Goal: Task Accomplishment & Management: Use online tool/utility

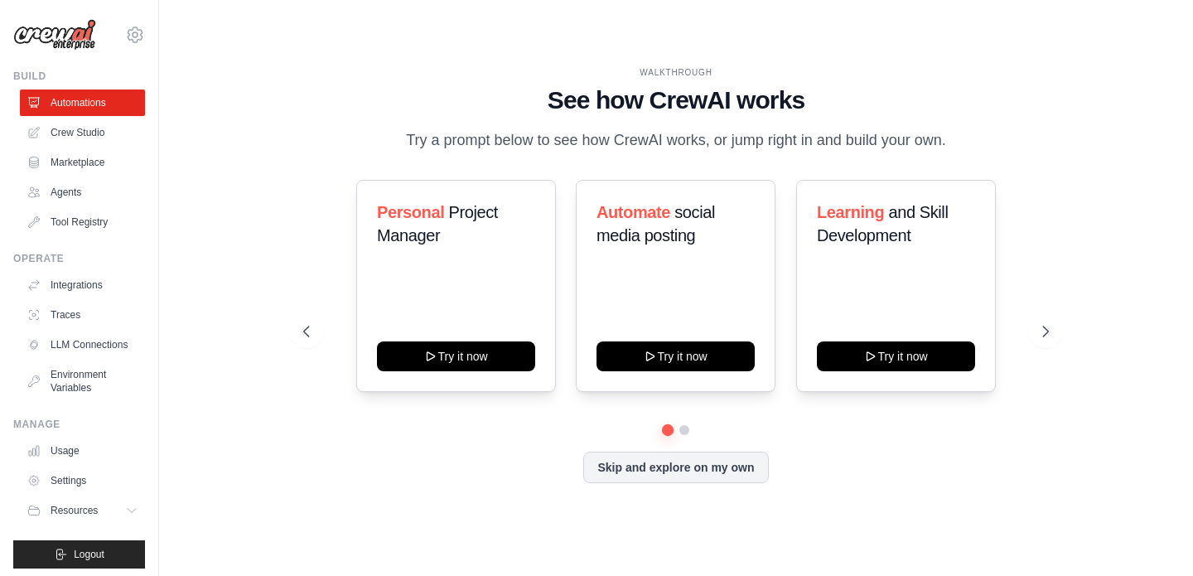
click at [945, 446] on div "Personal Project Manager Try it now Automate social media posting Try it now Le…" at bounding box center [675, 331] width 745 height 303
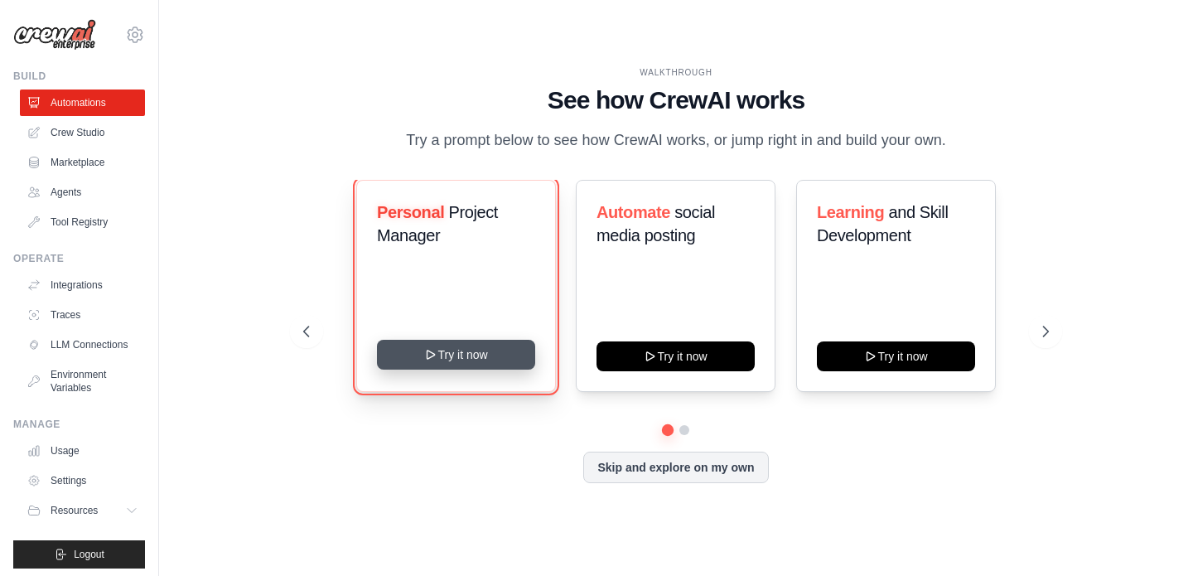
click at [503, 347] on button "Try it now" at bounding box center [456, 355] width 158 height 30
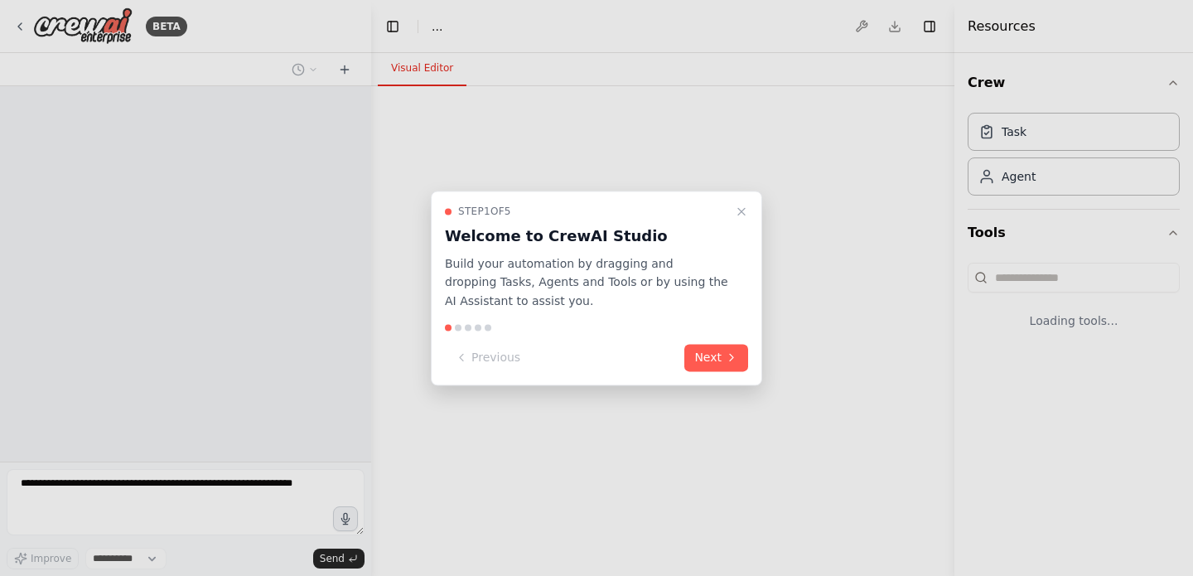
select select "****"
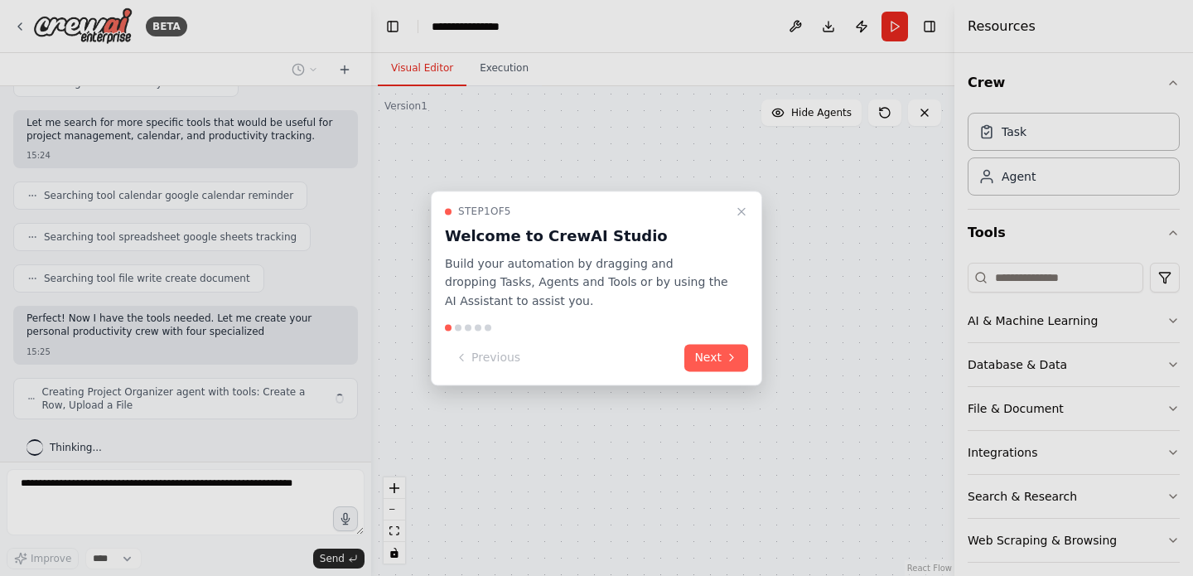
scroll to position [254, 0]
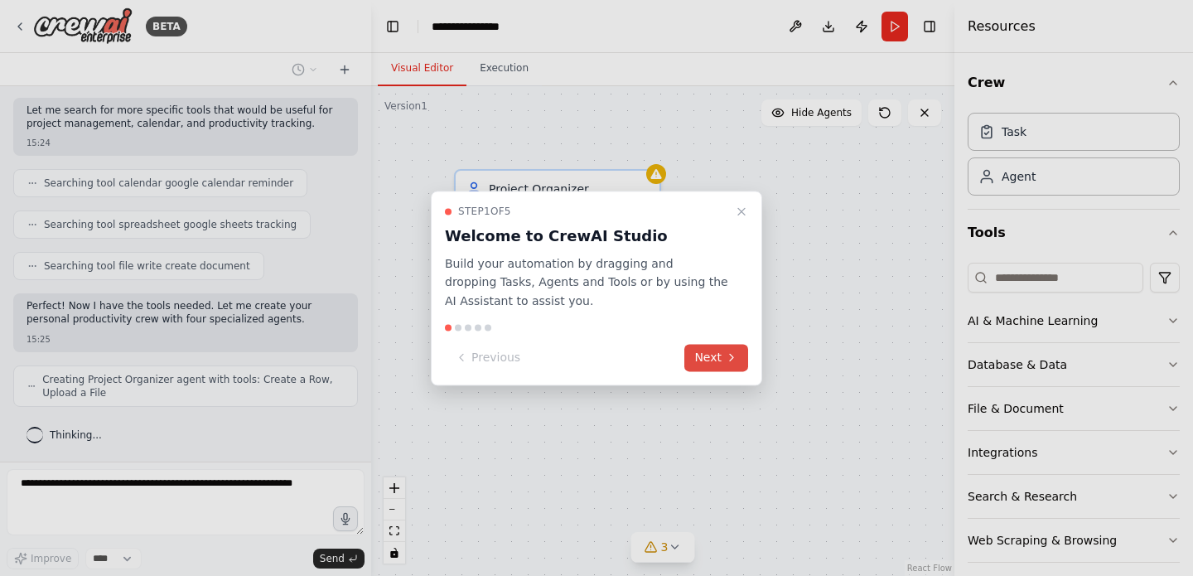
click at [723, 350] on button "Next" at bounding box center [716, 357] width 64 height 27
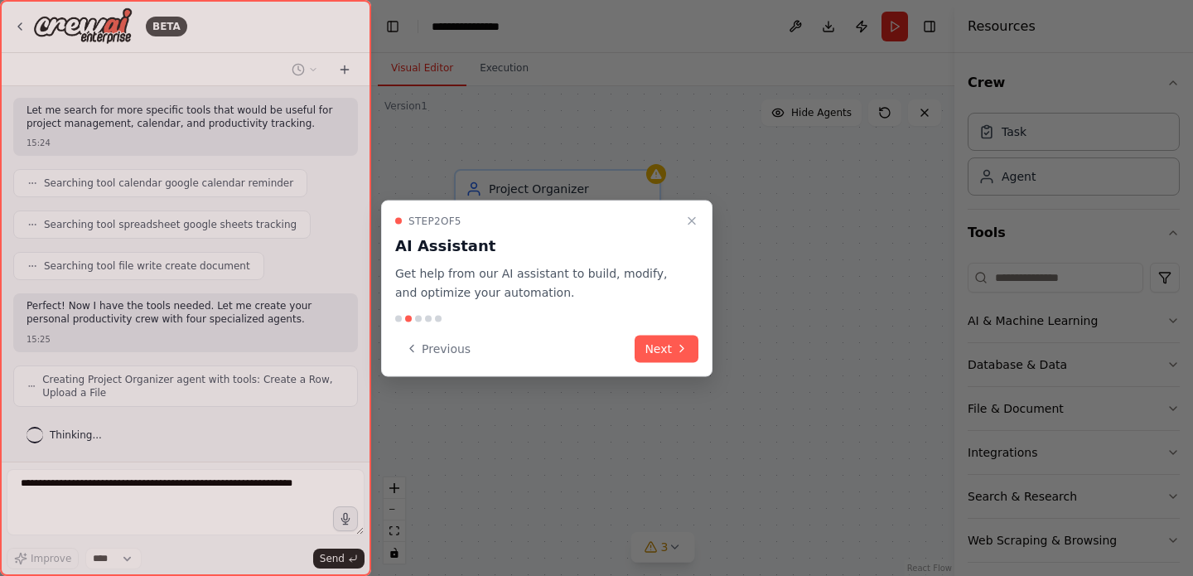
scroll to position [309, 0]
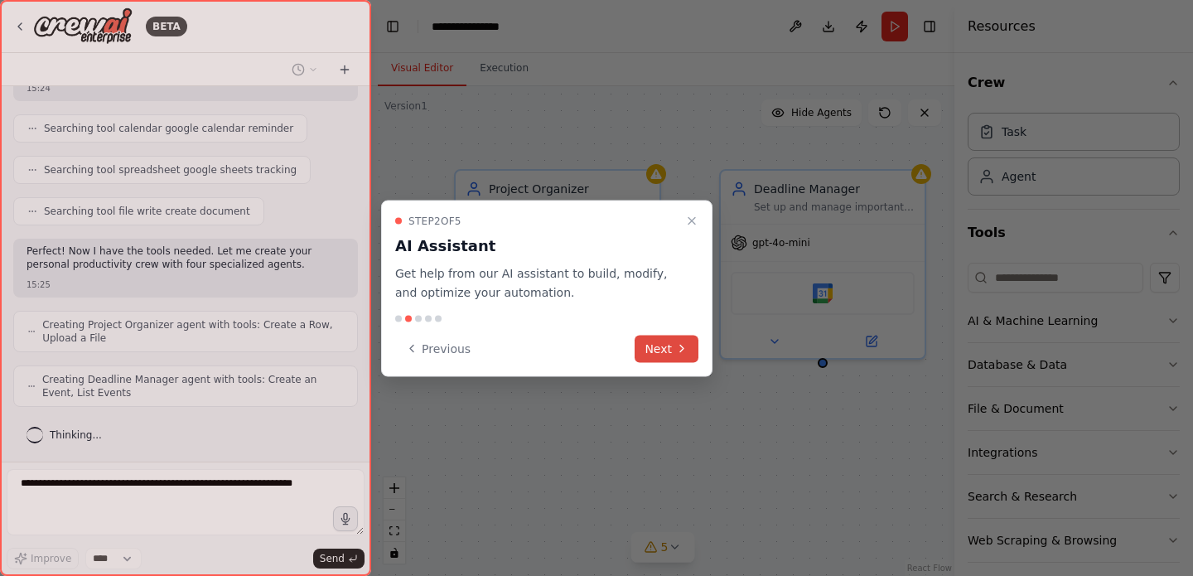
click at [669, 348] on button "Next" at bounding box center [667, 348] width 64 height 27
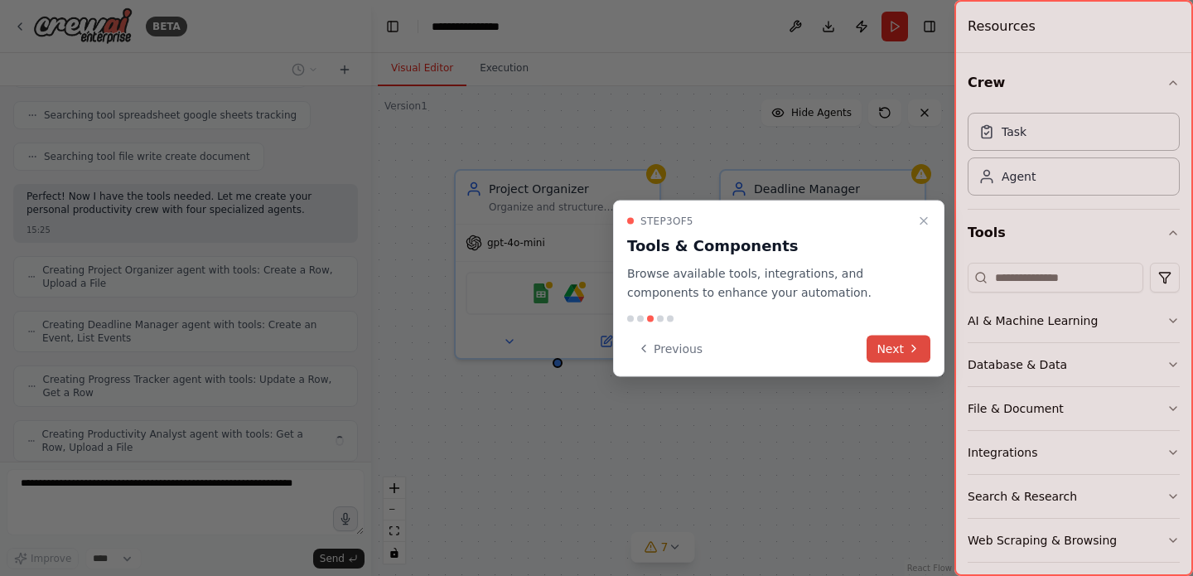
scroll to position [418, 0]
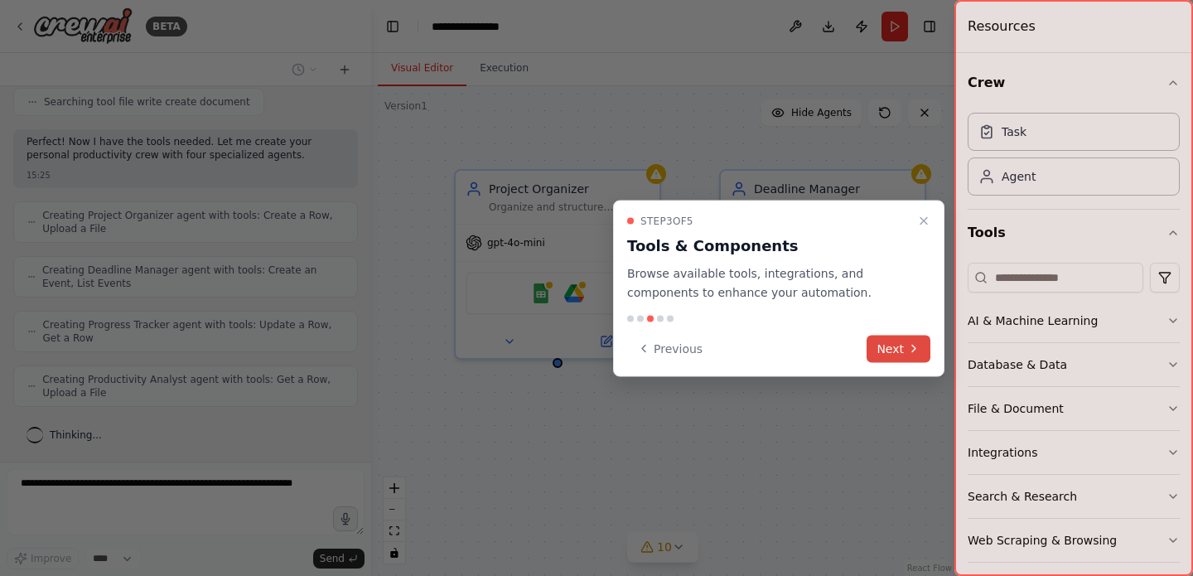
click at [893, 348] on button "Next" at bounding box center [899, 348] width 64 height 27
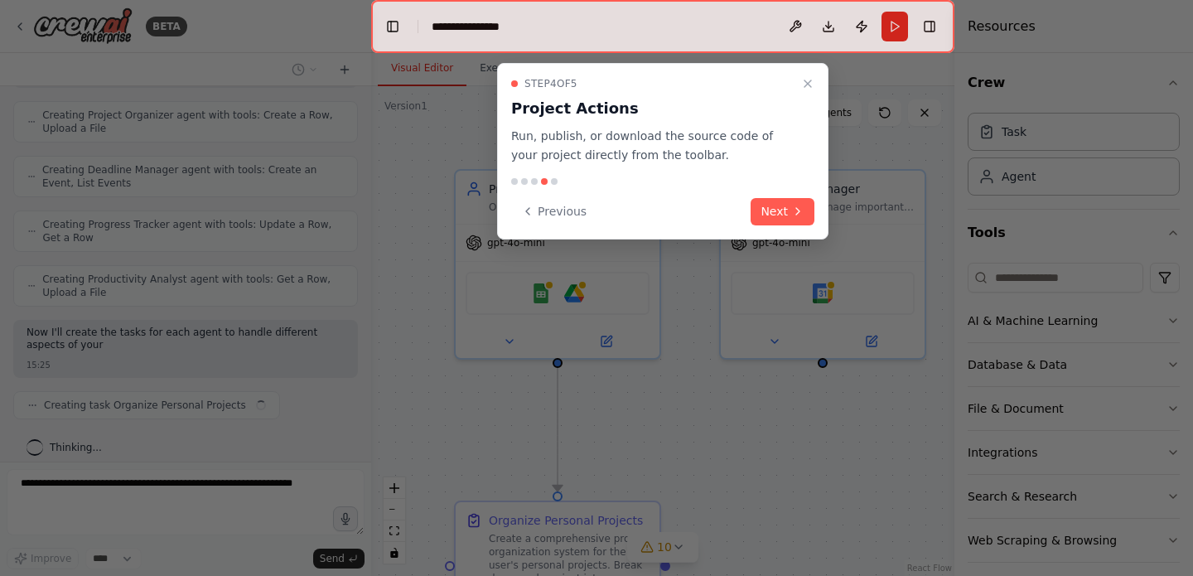
scroll to position [531, 0]
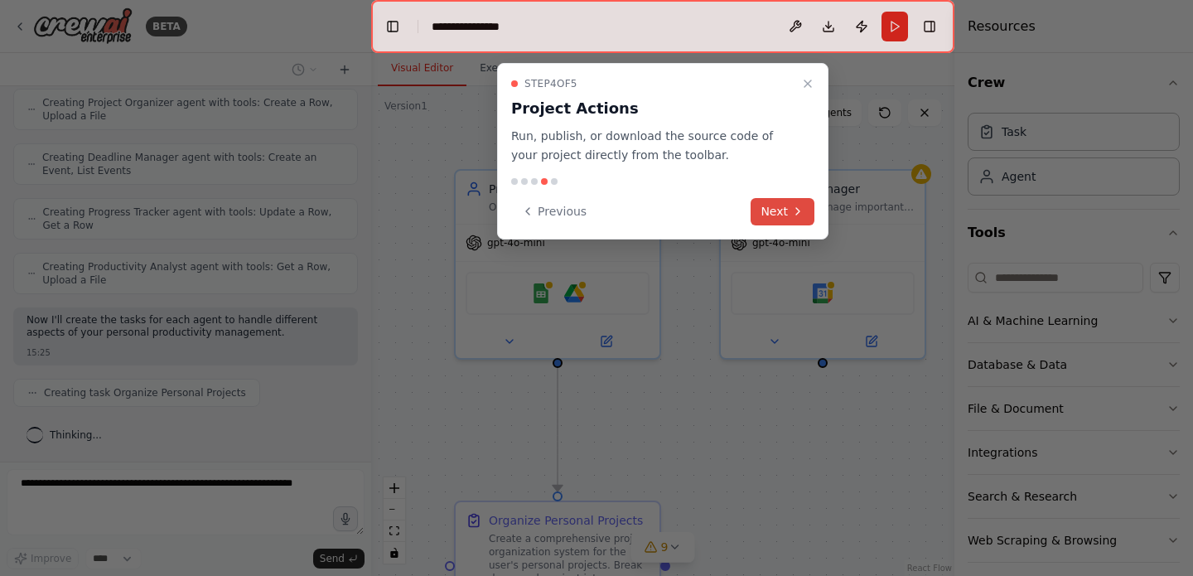
click at [799, 215] on icon at bounding box center [797, 211] width 13 height 13
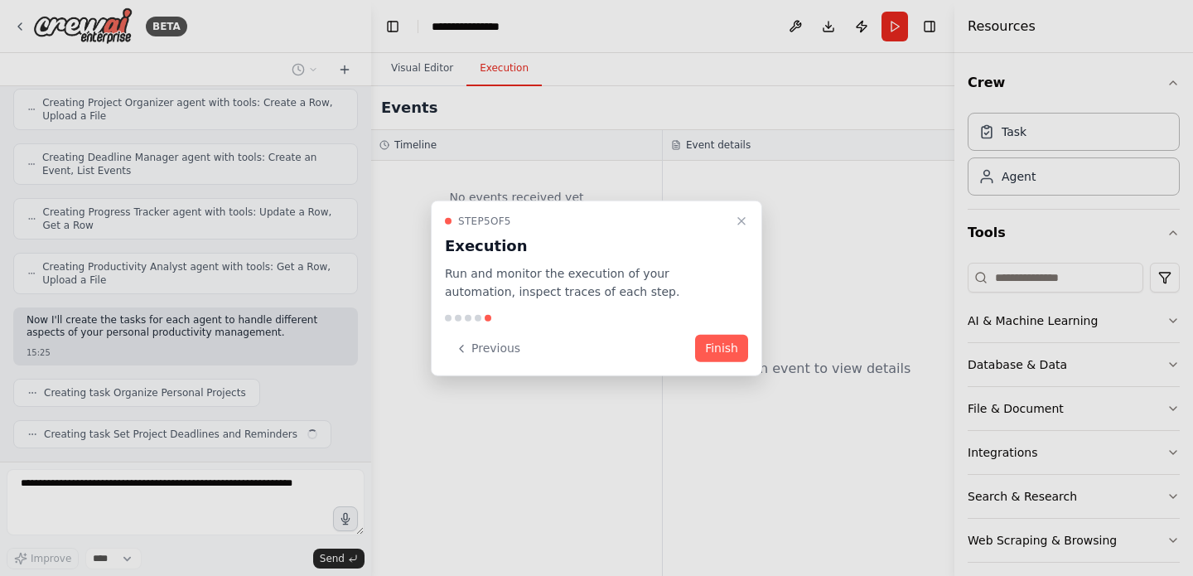
scroll to position [573, 0]
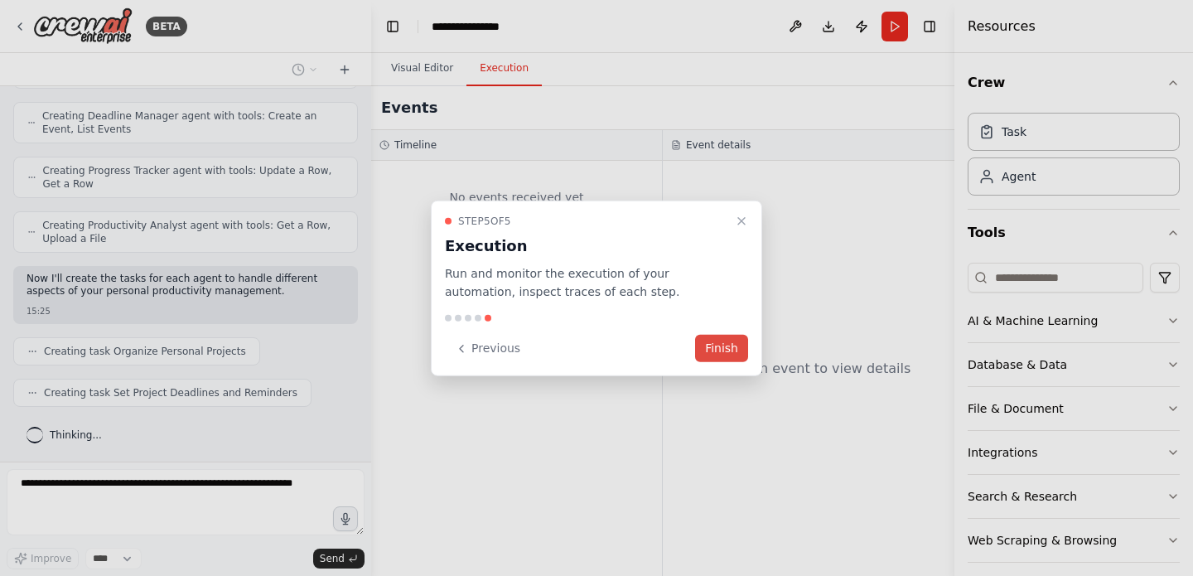
click at [737, 341] on button "Finish" at bounding box center [721, 348] width 53 height 27
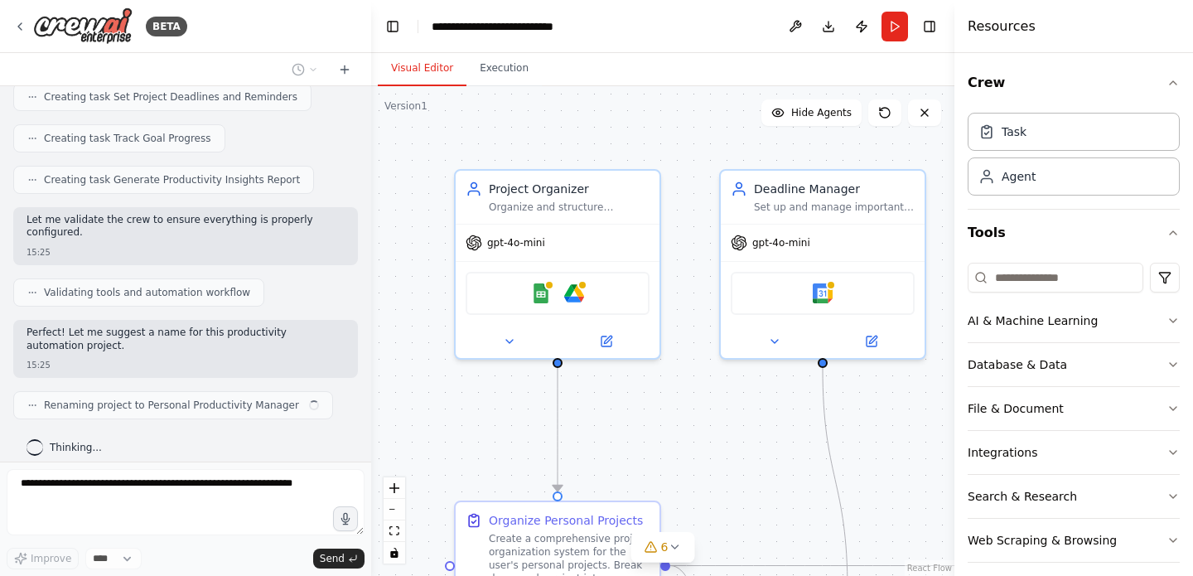
scroll to position [882, 0]
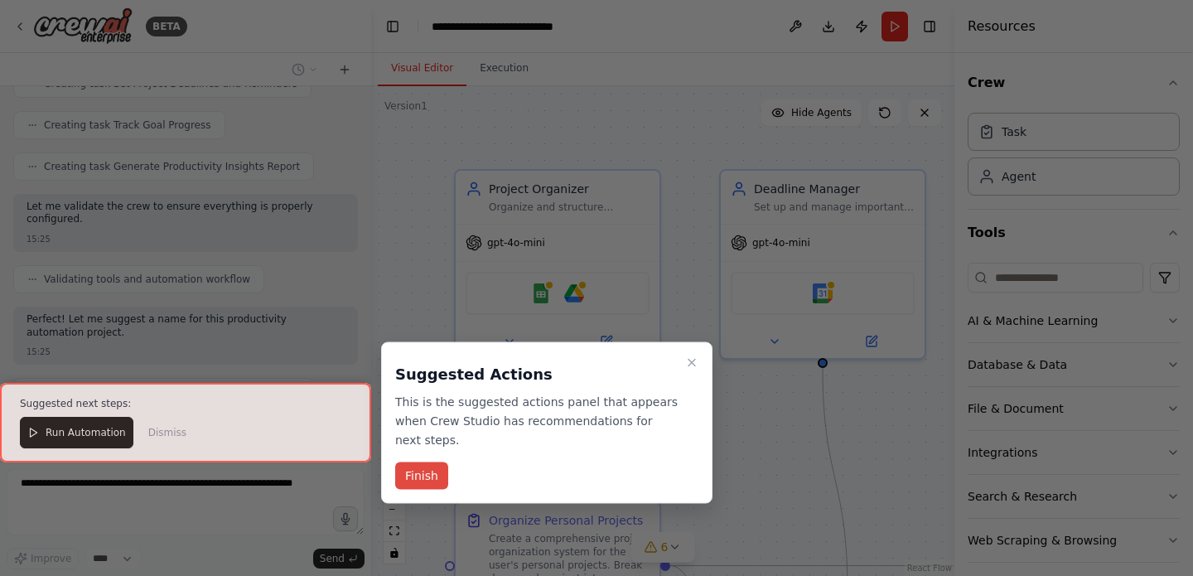
click at [424, 473] on button "Finish" at bounding box center [421, 475] width 53 height 27
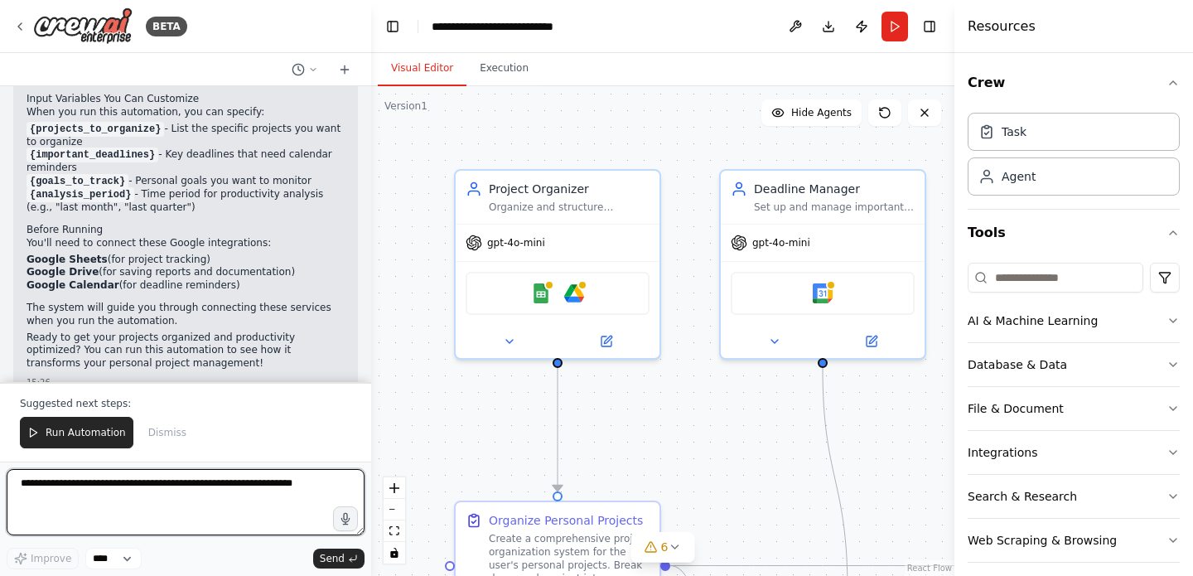
scroll to position [1477, 0]
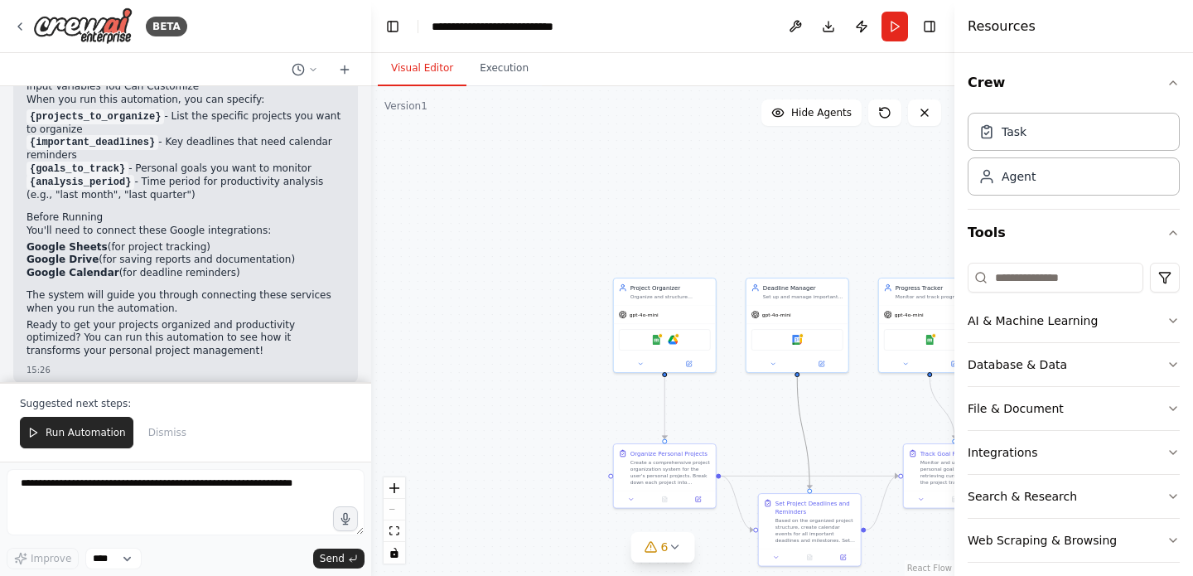
drag, startPoint x: 810, startPoint y: 459, endPoint x: 589, endPoint y: 341, distance: 250.2
click at [589, 341] on div ".deletable-edge-delete-btn { width: 20px; height: 20px; border: 0px solid #ffff…" at bounding box center [662, 331] width 583 height 490
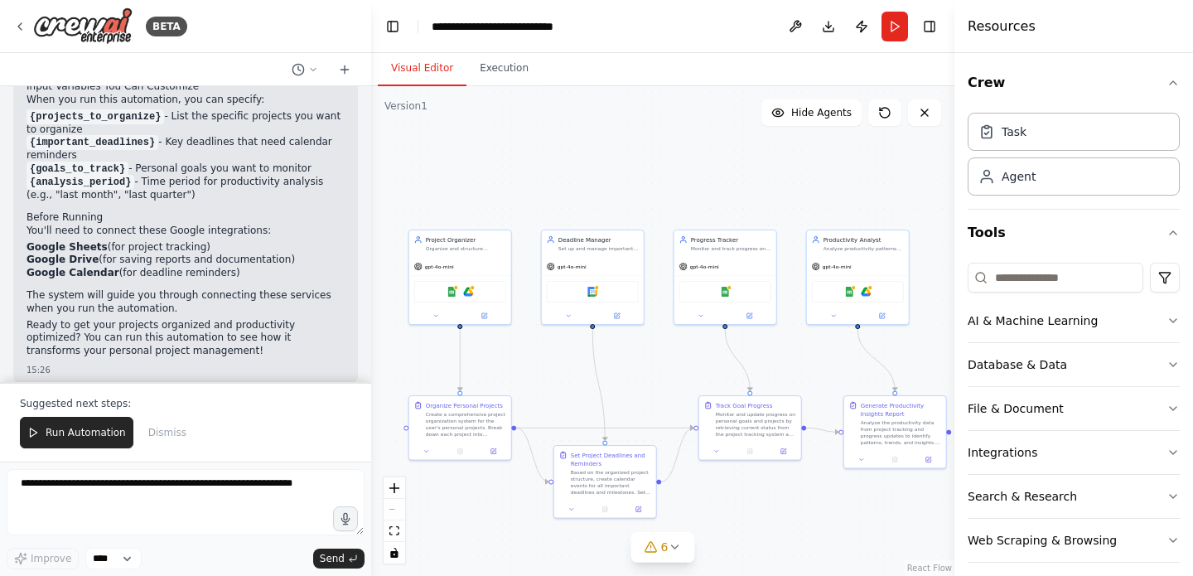
drag, startPoint x: 839, startPoint y: 401, endPoint x: 627, endPoint y: 335, distance: 221.4
click at [627, 335] on div ".deletable-edge-delete-btn { width: 20px; height: 20px; border: 0px solid #ffff…" at bounding box center [662, 331] width 583 height 490
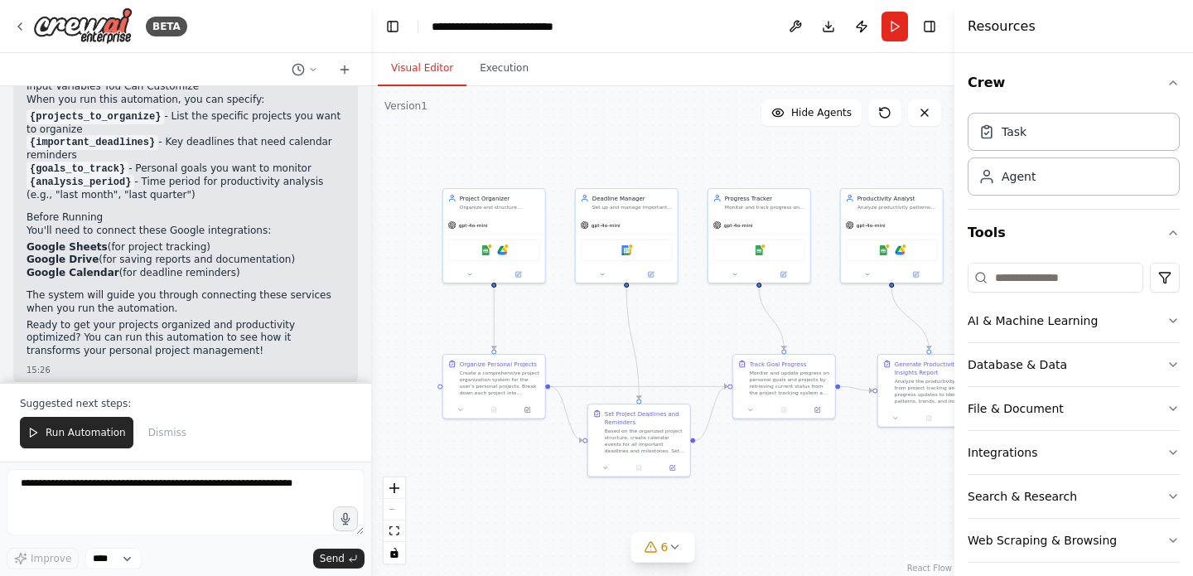
drag, startPoint x: 751, startPoint y: 326, endPoint x: 791, endPoint y: 303, distance: 46.8
click at [791, 303] on div ".deletable-edge-delete-btn { width: 20px; height: 20px; border: 0px solid #ffff…" at bounding box center [662, 331] width 583 height 490
click at [94, 439] on span "Run Automation" at bounding box center [86, 432] width 80 height 13
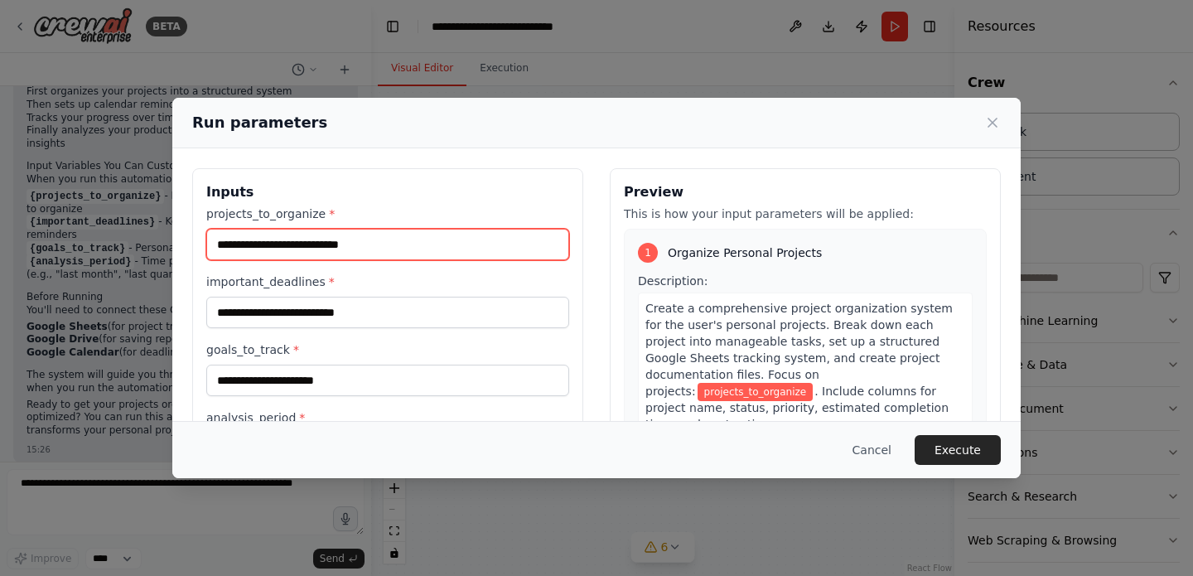
click at [292, 249] on input "projects_to_organize *" at bounding box center [387, 244] width 363 height 31
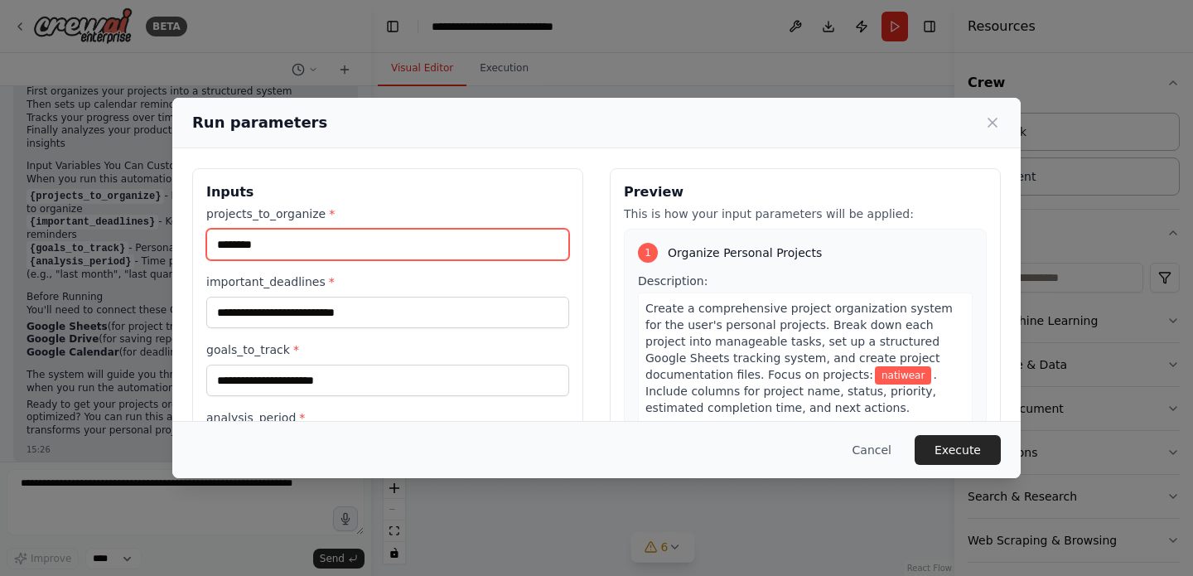
type input "********"
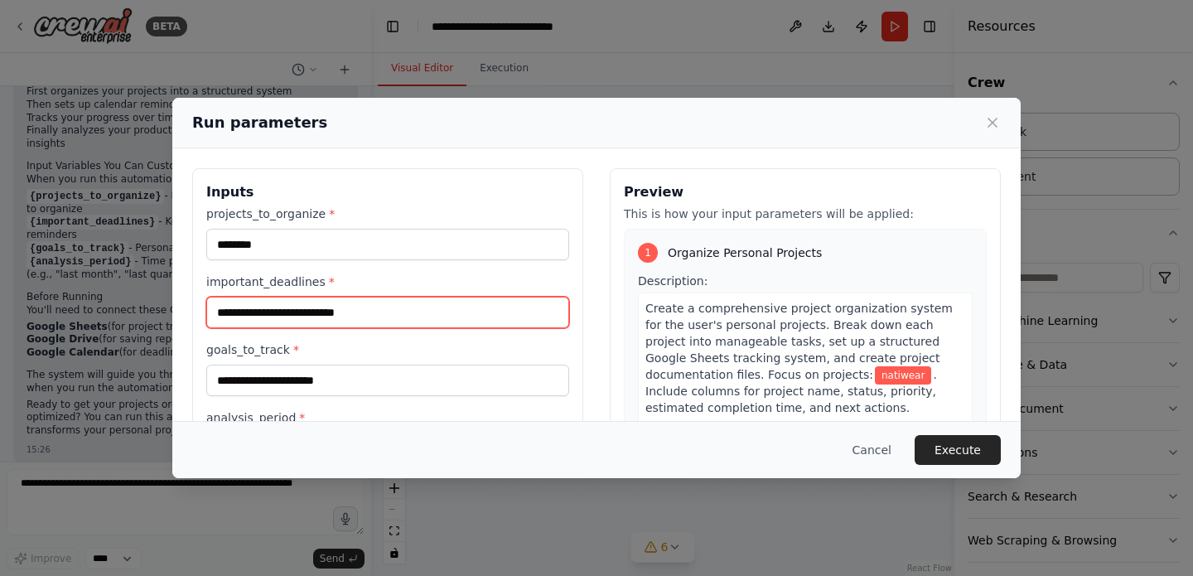
click at [444, 309] on input "important_deadlines *" at bounding box center [387, 312] width 363 height 31
type input "**********"
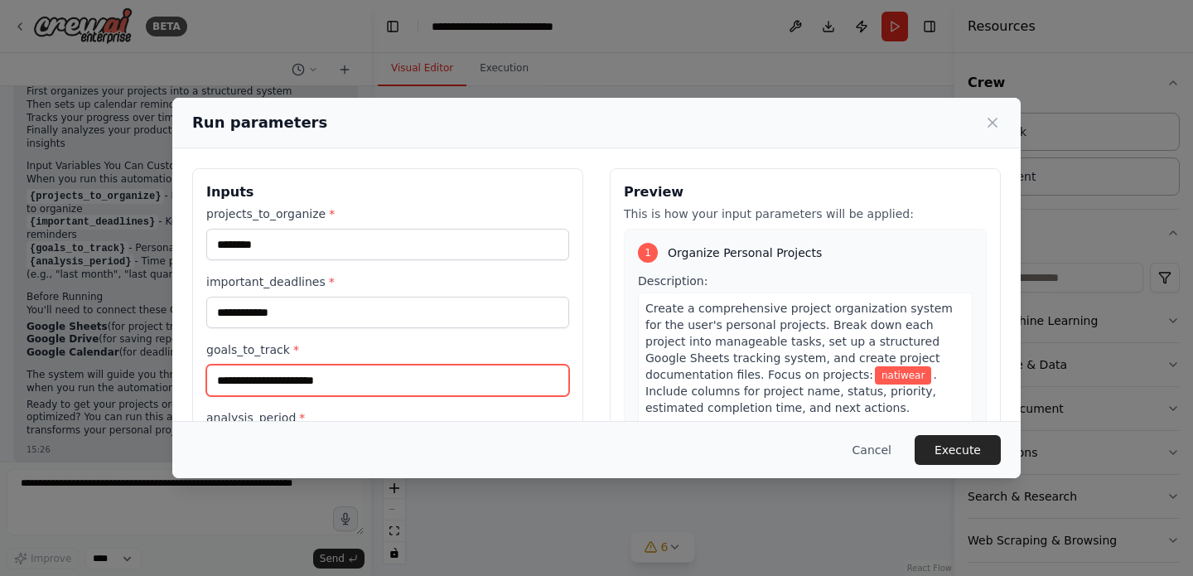
click at [445, 390] on input "goals_to_track *" at bounding box center [387, 380] width 363 height 31
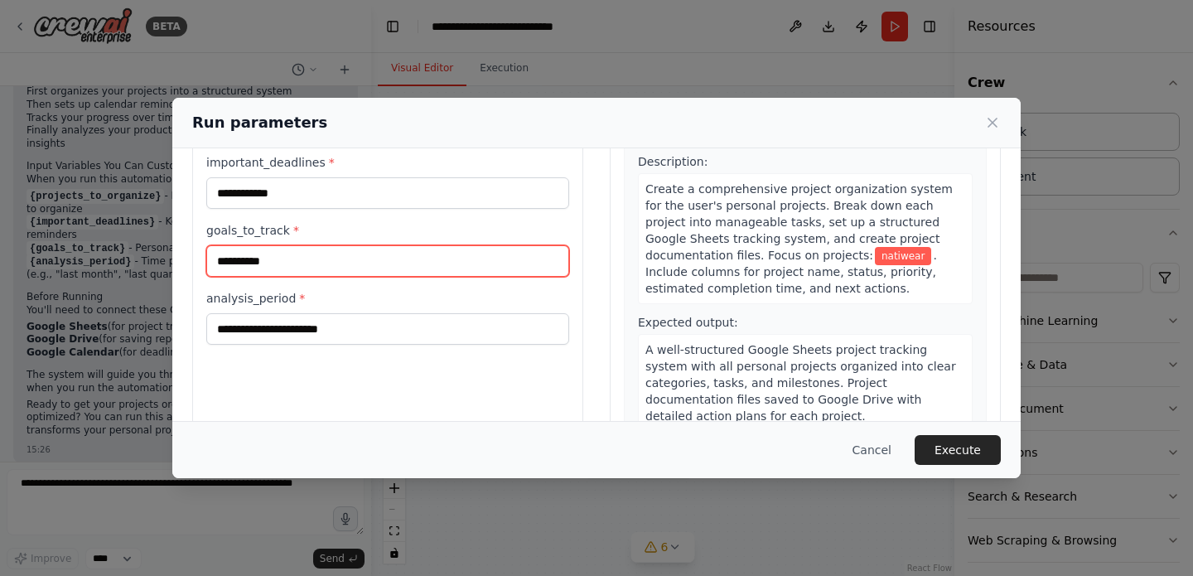
scroll to position [128, 0]
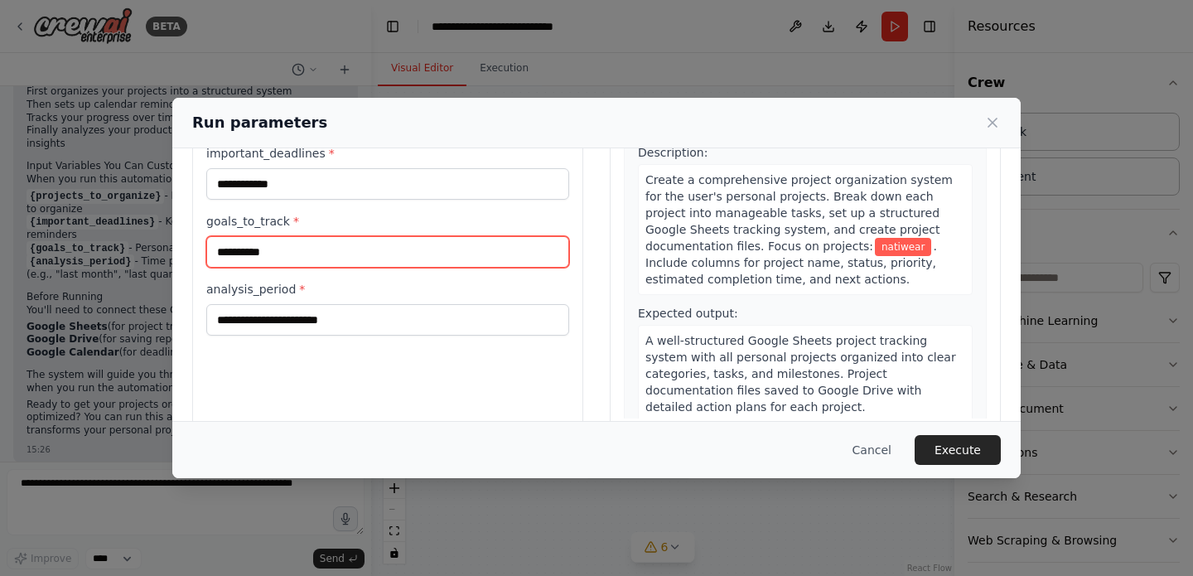
type input "**********"
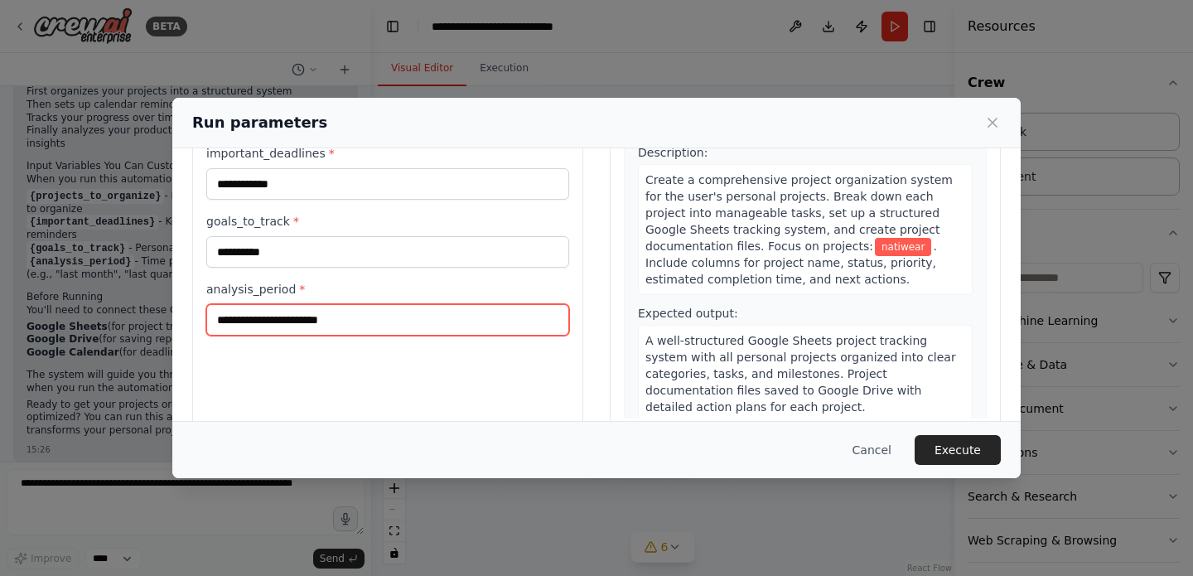
click at [419, 329] on input "analysis_period *" at bounding box center [387, 319] width 363 height 31
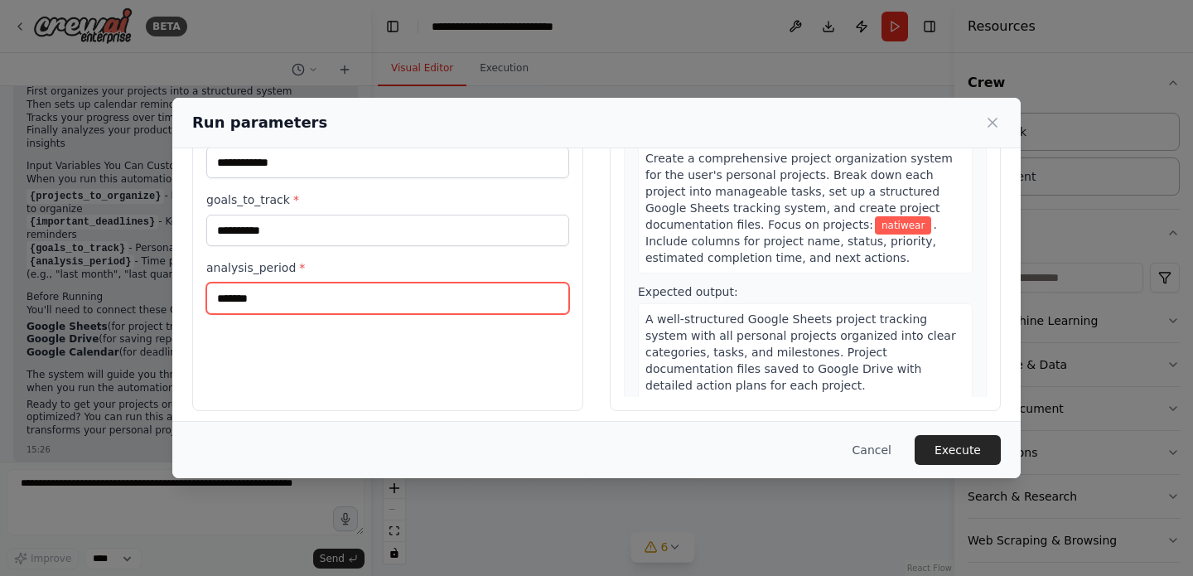
scroll to position [160, 0]
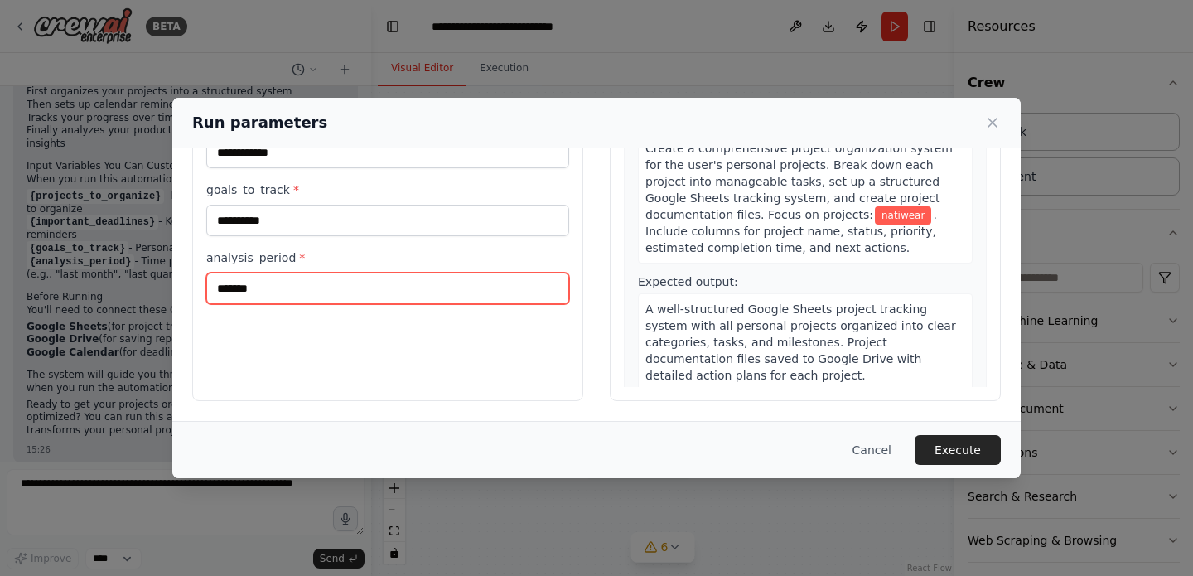
type input "*******"
click at [978, 464] on div "Cancel Execute" at bounding box center [596, 449] width 848 height 57
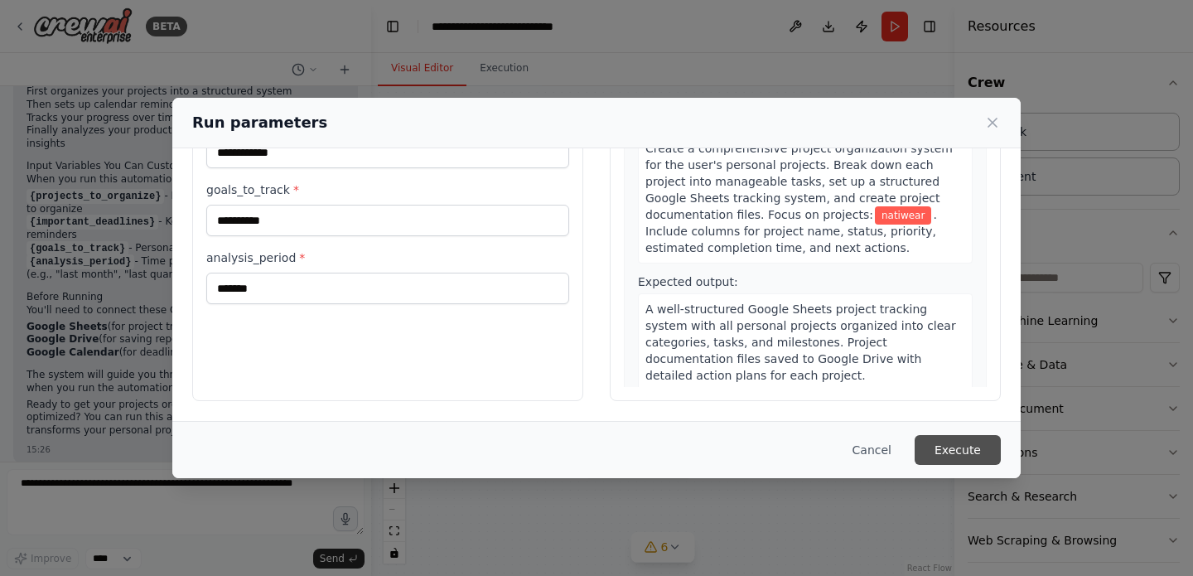
click at [974, 452] on button "Execute" at bounding box center [958, 450] width 86 height 30
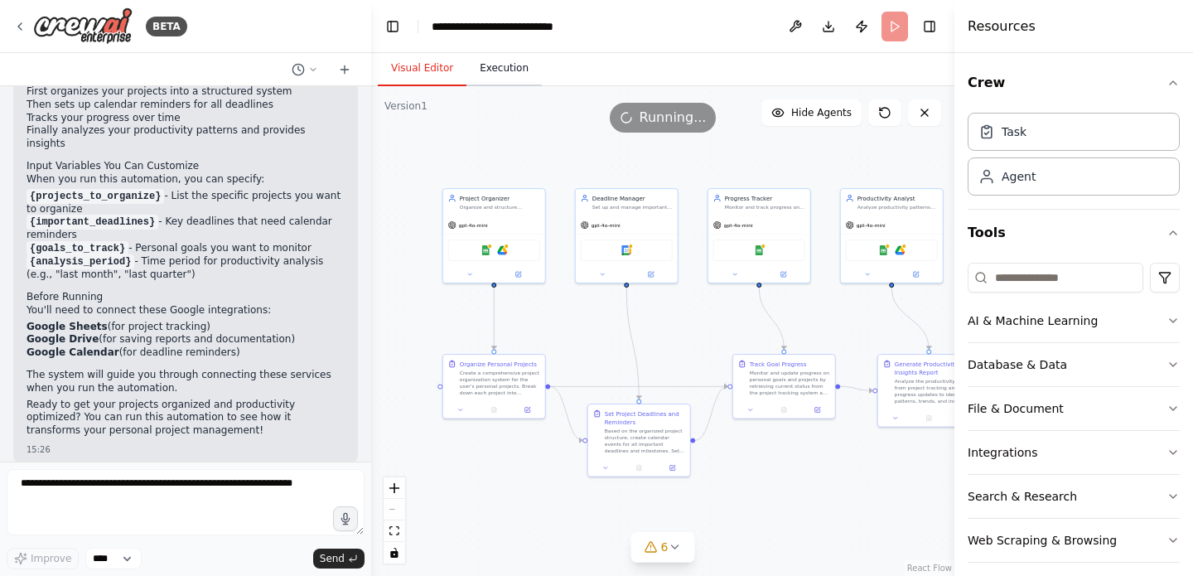
click at [513, 68] on button "Execution" at bounding box center [503, 68] width 75 height 35
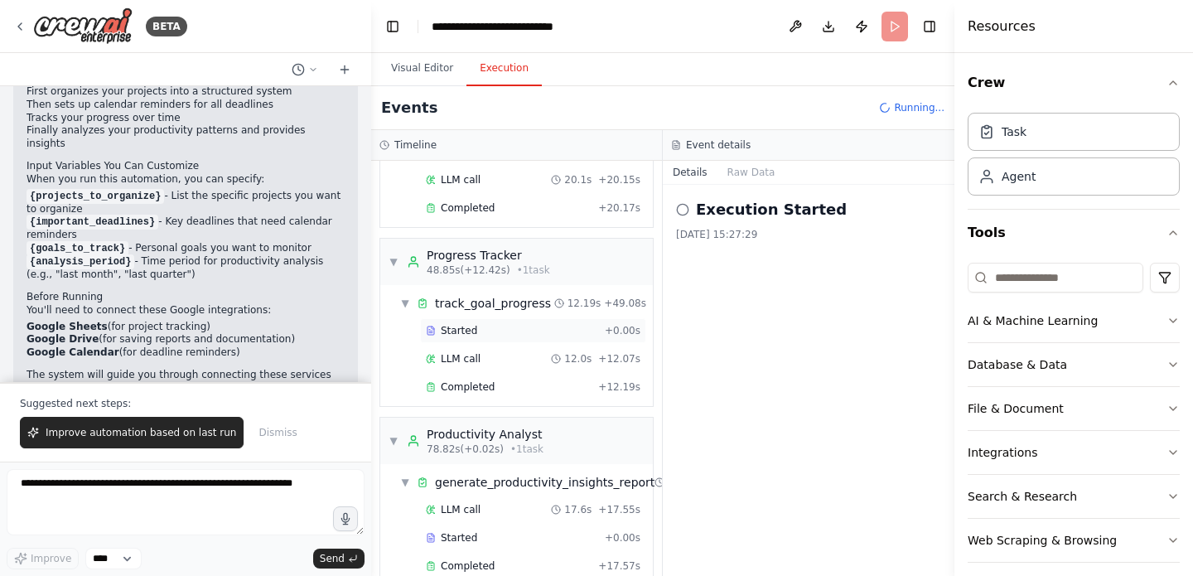
scroll to position [350, 0]
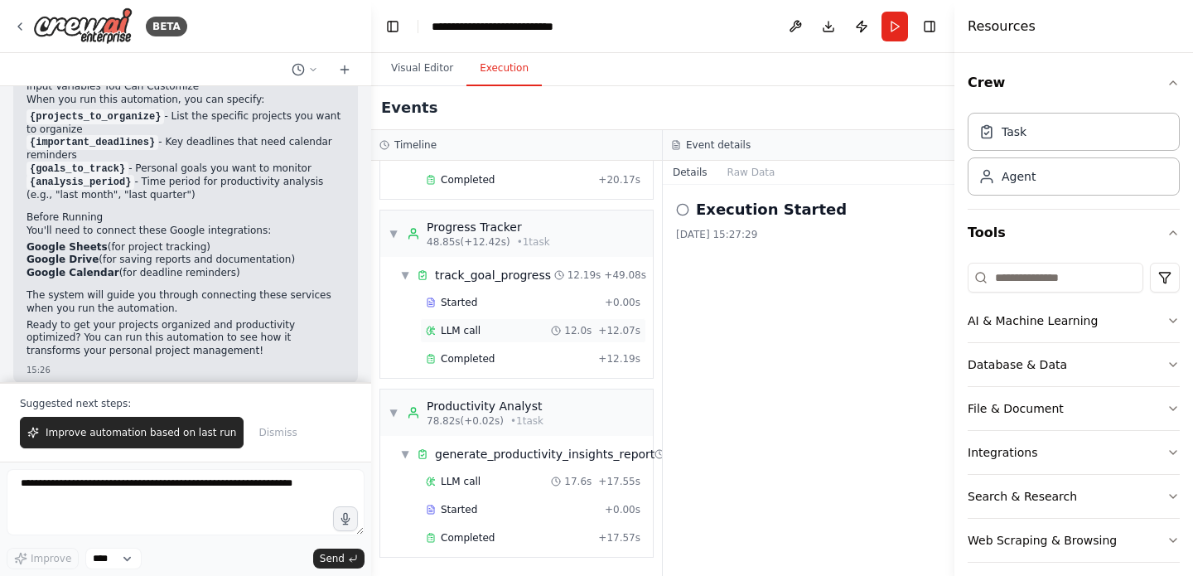
click at [590, 320] on div "LLM call 12.0s + 12.07s" at bounding box center [533, 330] width 226 height 25
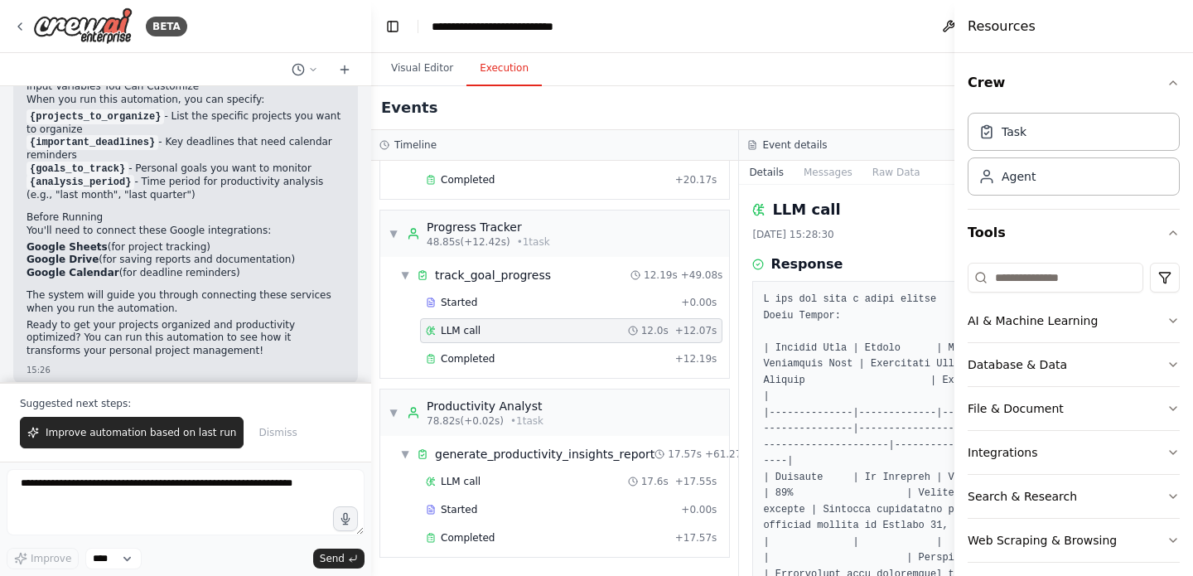
scroll to position [334, 0]
click at [425, 60] on button "Visual Editor" at bounding box center [422, 68] width 89 height 35
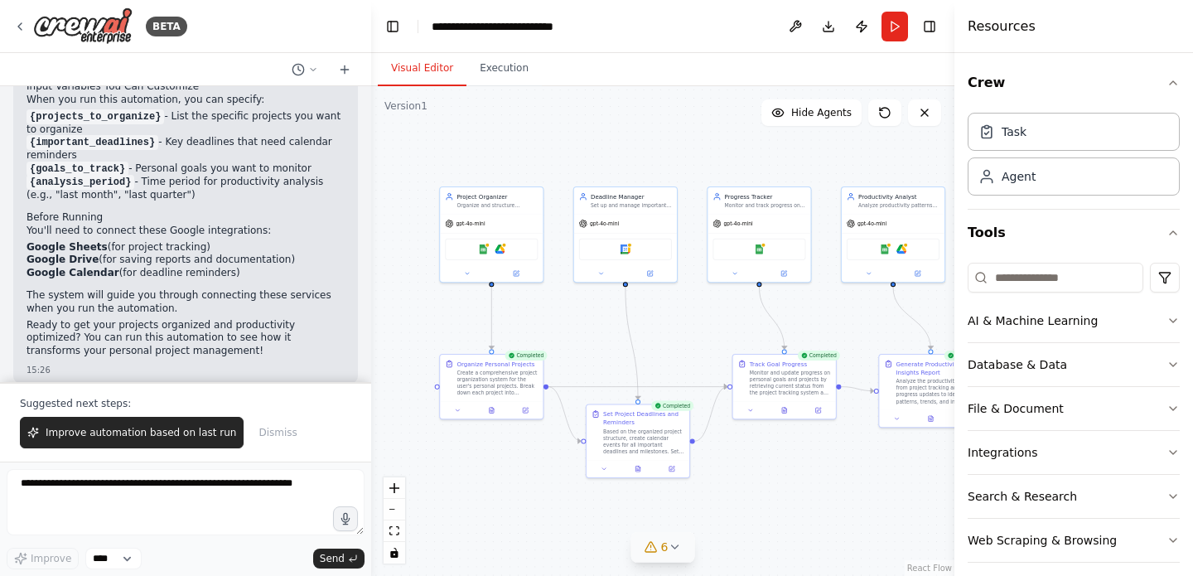
click at [667, 545] on span "6" at bounding box center [664, 547] width 7 height 17
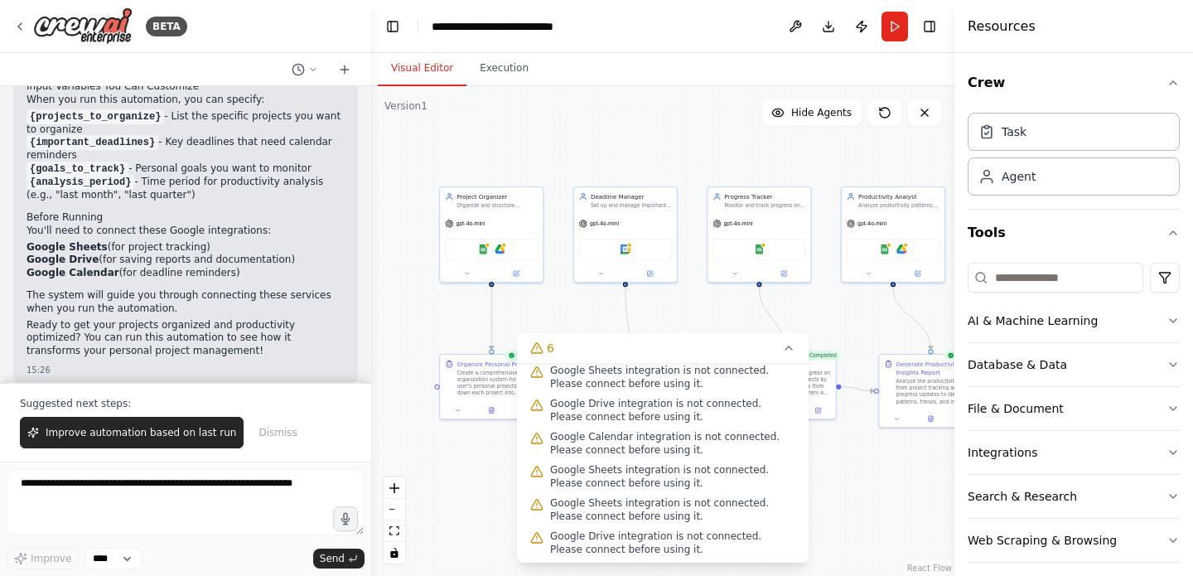
scroll to position [53, 0]
click at [502, 252] on img at bounding box center [500, 248] width 10 height 10
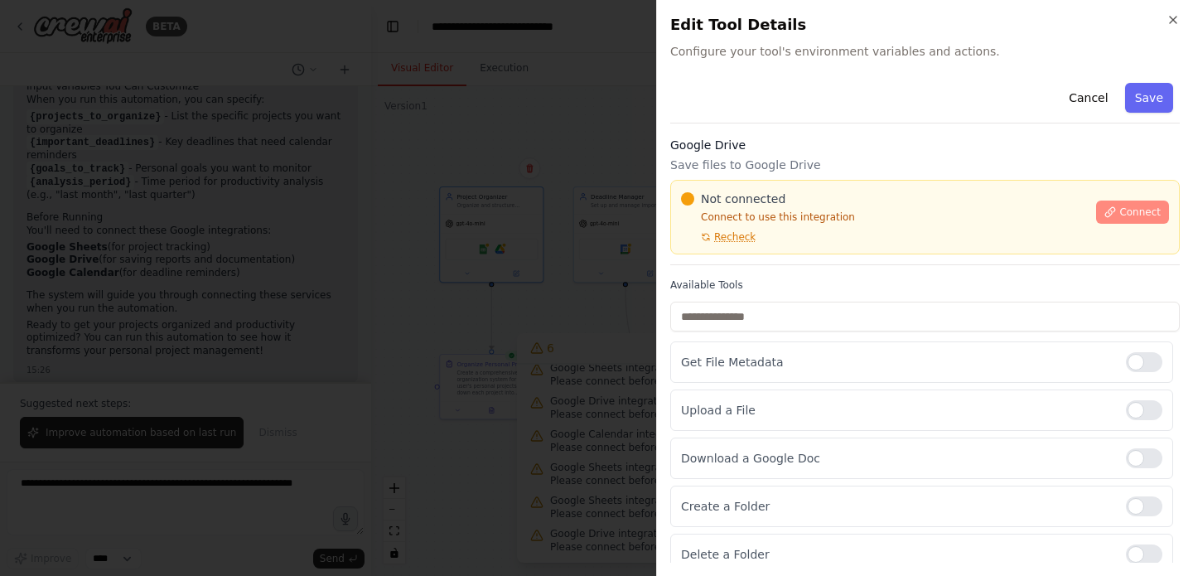
click at [1122, 218] on span "Connect" at bounding box center [1139, 211] width 41 height 13
click at [1143, 214] on span "Connect" at bounding box center [1139, 211] width 41 height 13
click at [752, 147] on h3 "Google Drive" at bounding box center [925, 145] width 510 height 17
click at [496, 224] on div at bounding box center [596, 288] width 1193 height 576
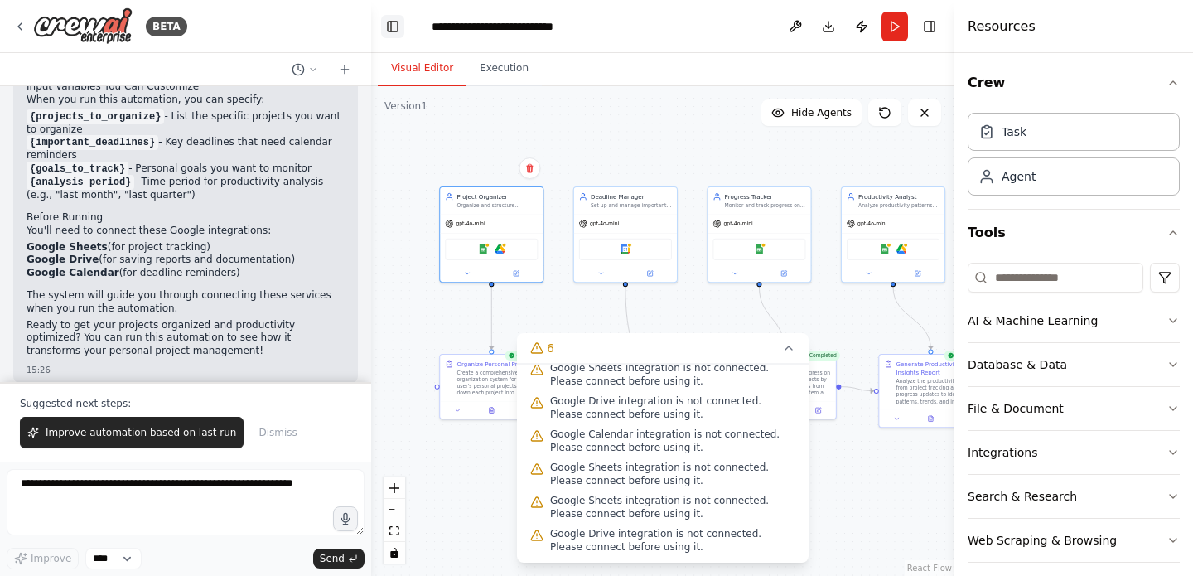
click at [394, 22] on button "Toggle Left Sidebar" at bounding box center [392, 26] width 23 height 23
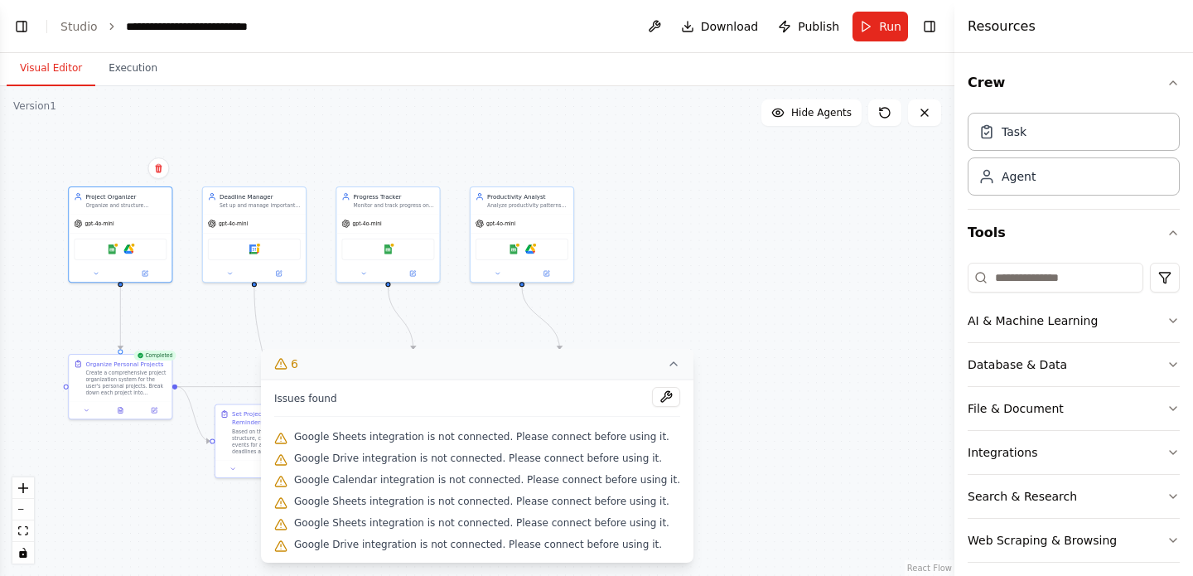
click at [660, 357] on button "6" at bounding box center [477, 364] width 433 height 31
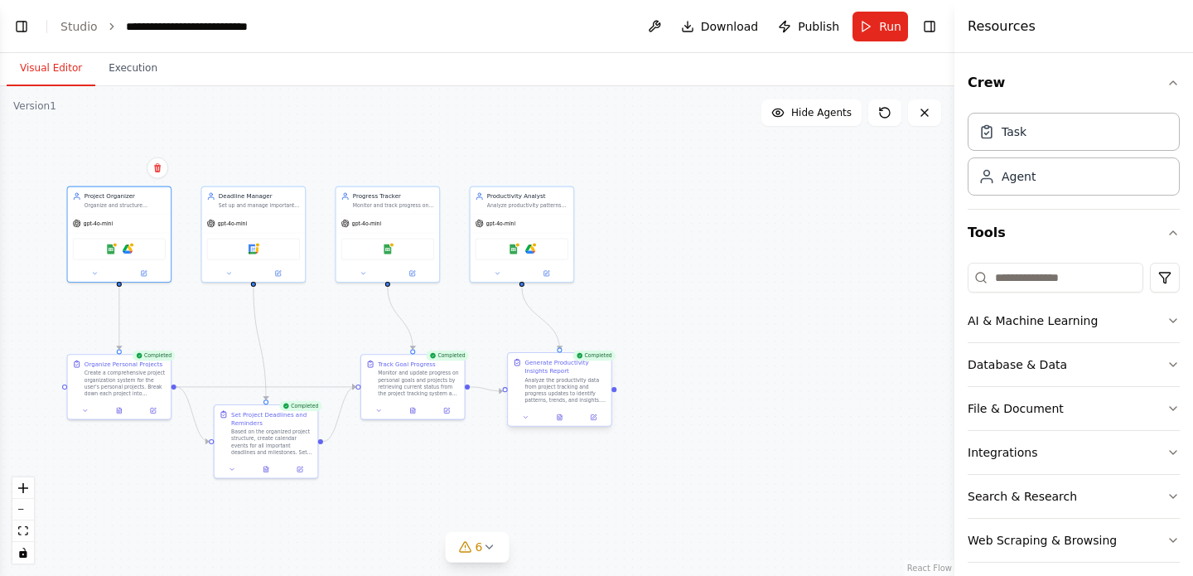
click at [564, 423] on div at bounding box center [560, 416] width 104 height 17
click at [491, 261] on div "Google Sheets Google Drive" at bounding box center [523, 247] width 104 height 32
click at [507, 223] on span "gpt-4o-mini" at bounding box center [500, 222] width 29 height 7
